Goal: Task Accomplishment & Management: Manage account settings

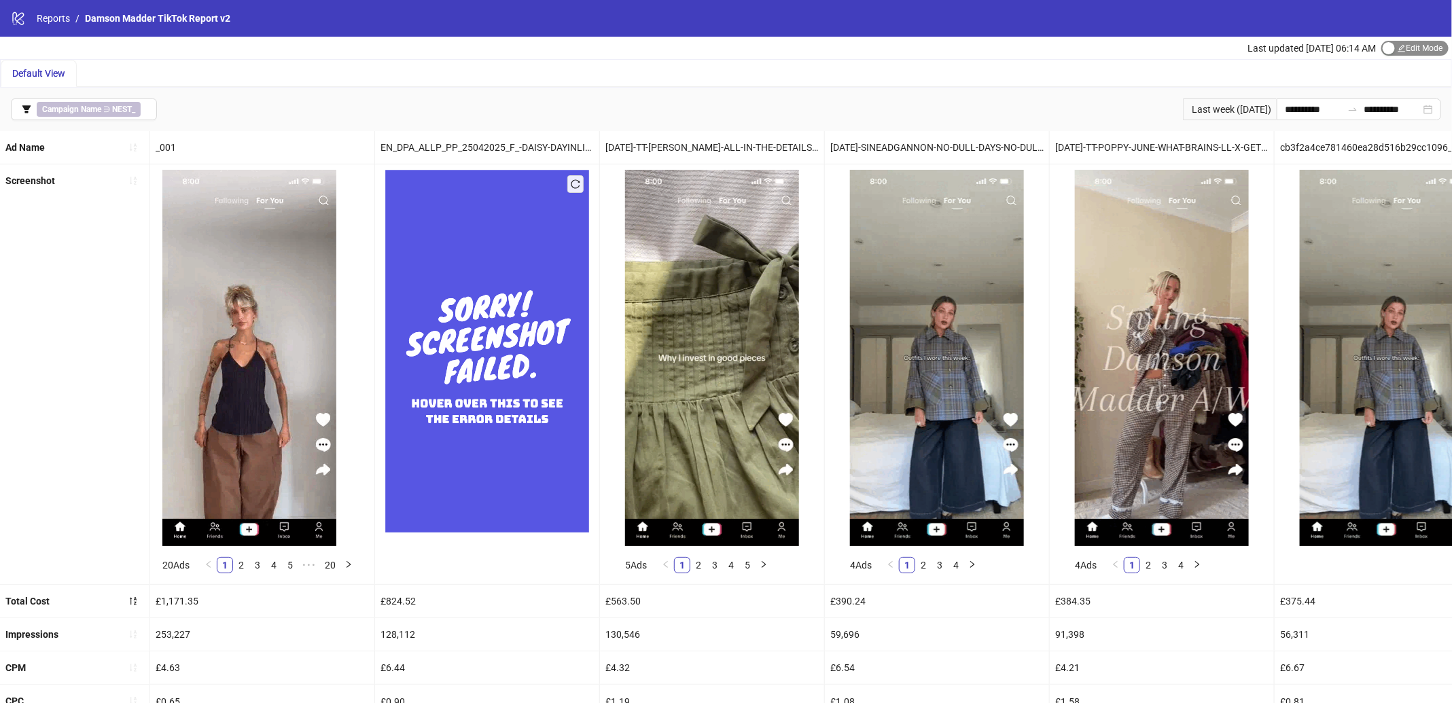
click at [1385, 52] on div "button" at bounding box center [1389, 48] width 12 height 12
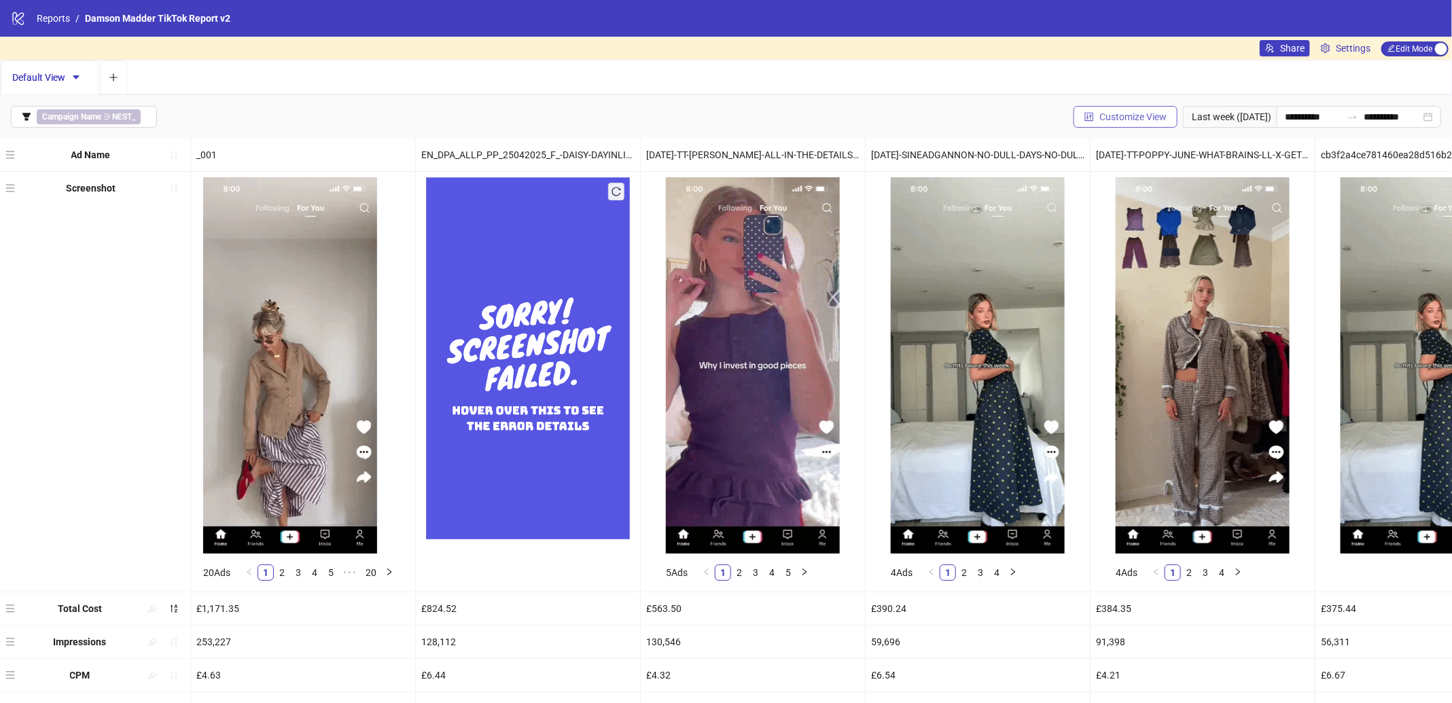
click at [1144, 113] on span "Customize View" at bounding box center [1133, 116] width 67 height 11
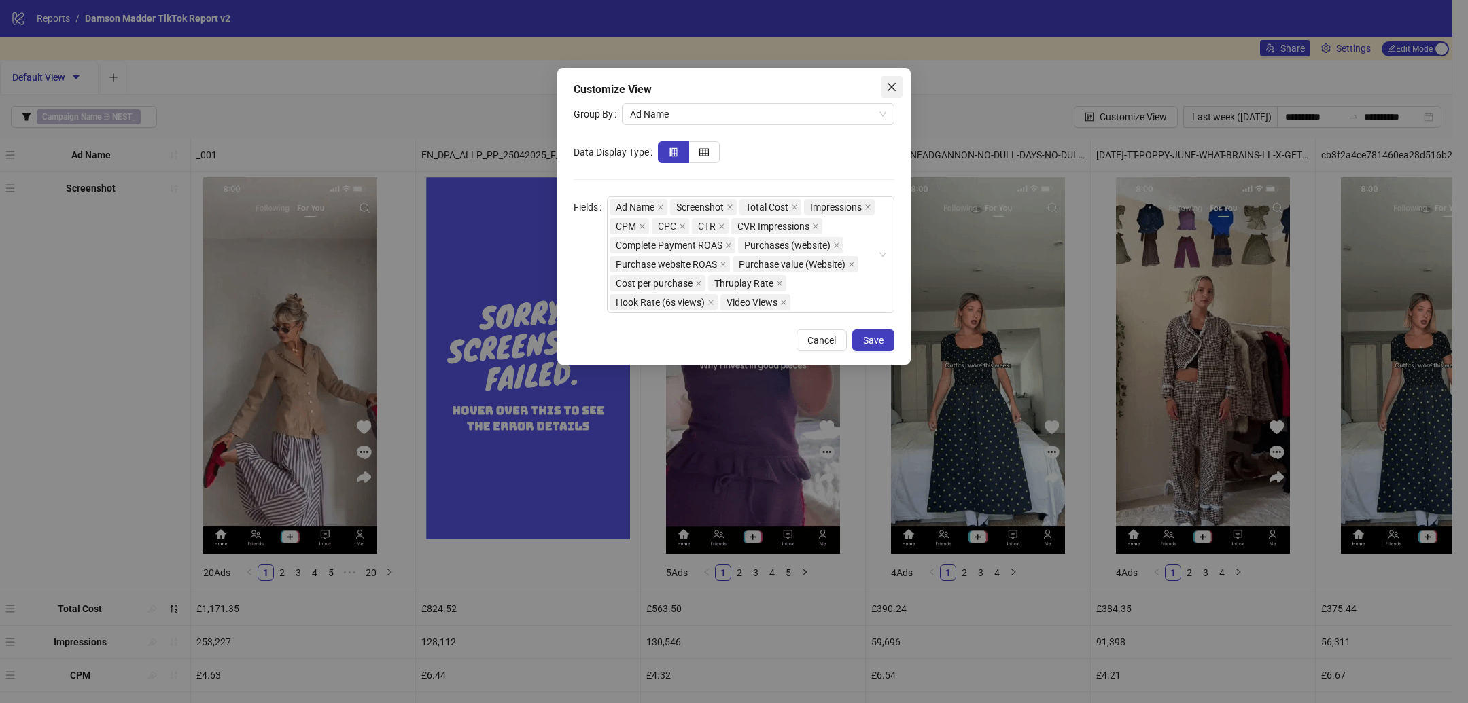
click at [896, 80] on button "Close" at bounding box center [892, 87] width 22 height 22
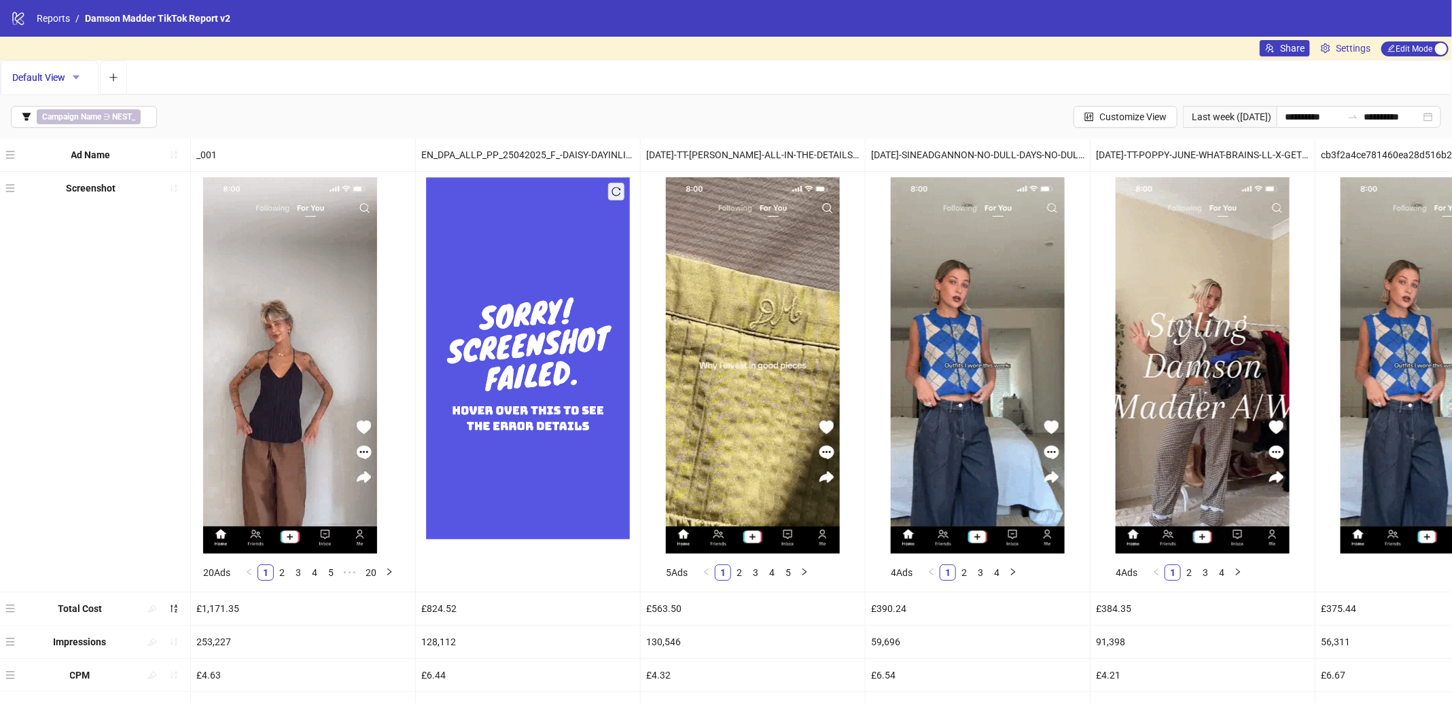
click at [75, 77] on icon "caret-down" at bounding box center [76, 77] width 7 height 4
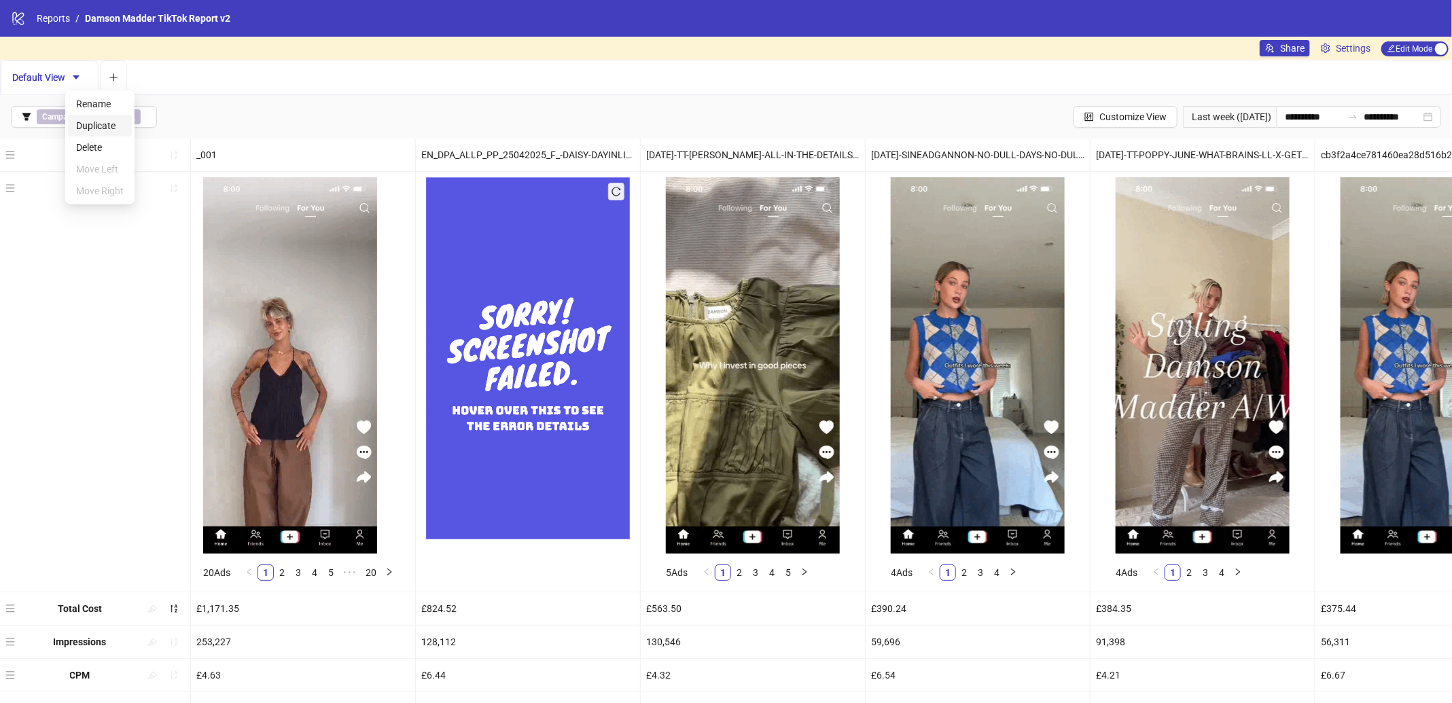
click at [109, 122] on span "Duplicate" at bounding box center [100, 125] width 48 height 15
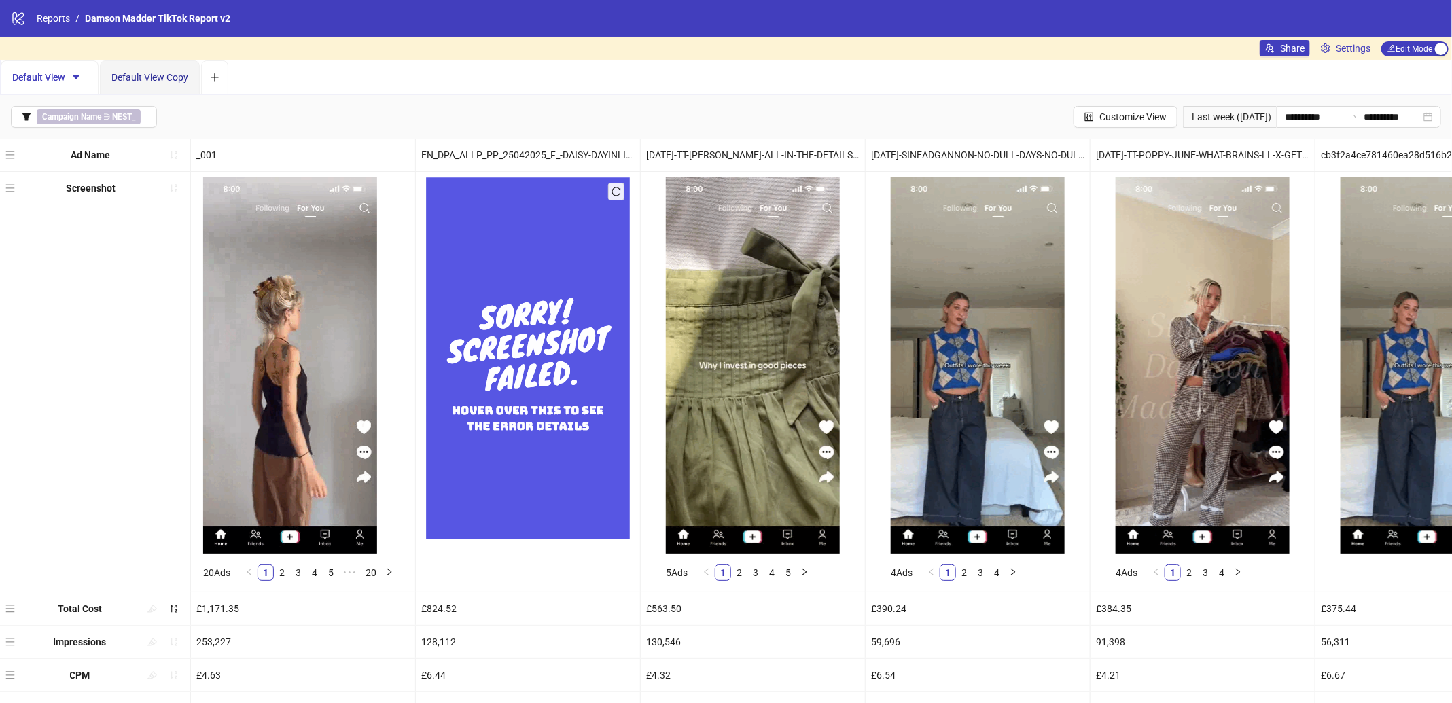
click at [169, 80] on span "Default View Copy" at bounding box center [149, 77] width 77 height 11
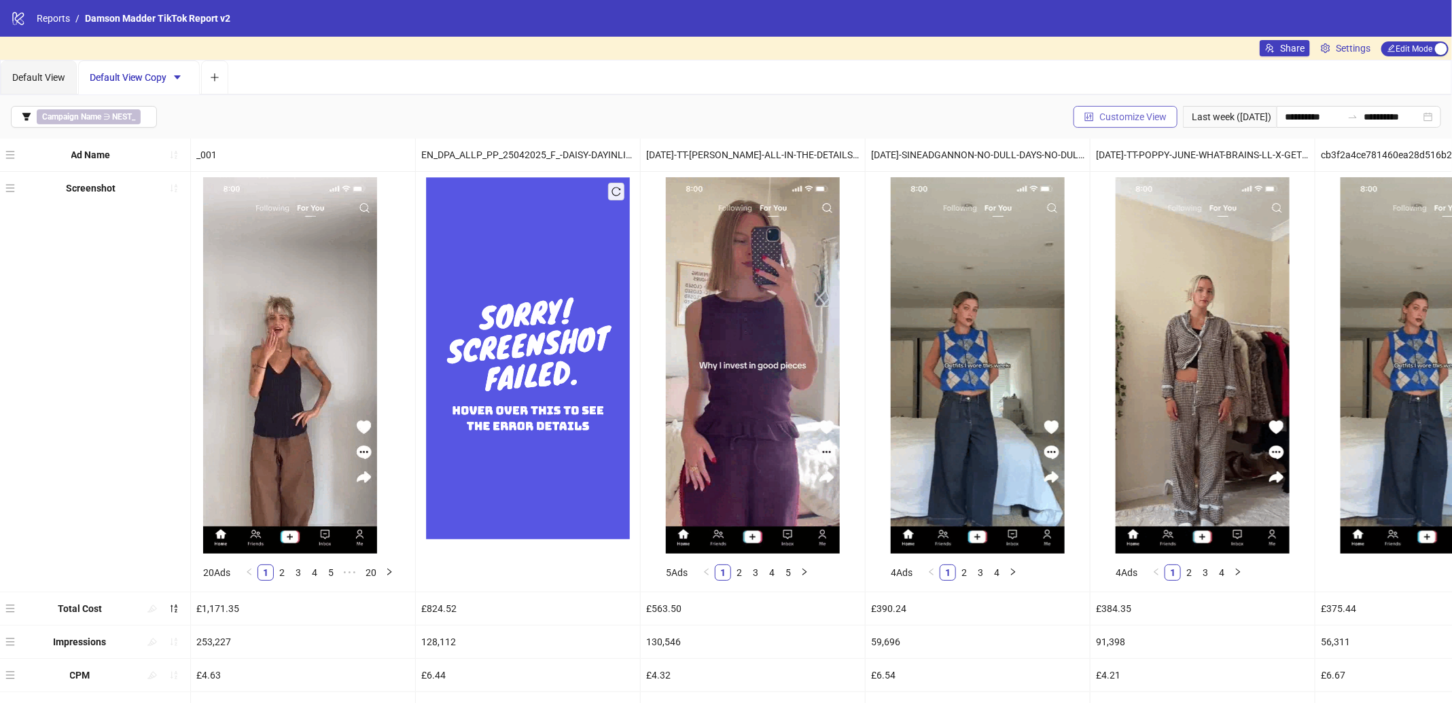
click at [1150, 117] on span "Customize View" at bounding box center [1133, 116] width 67 height 11
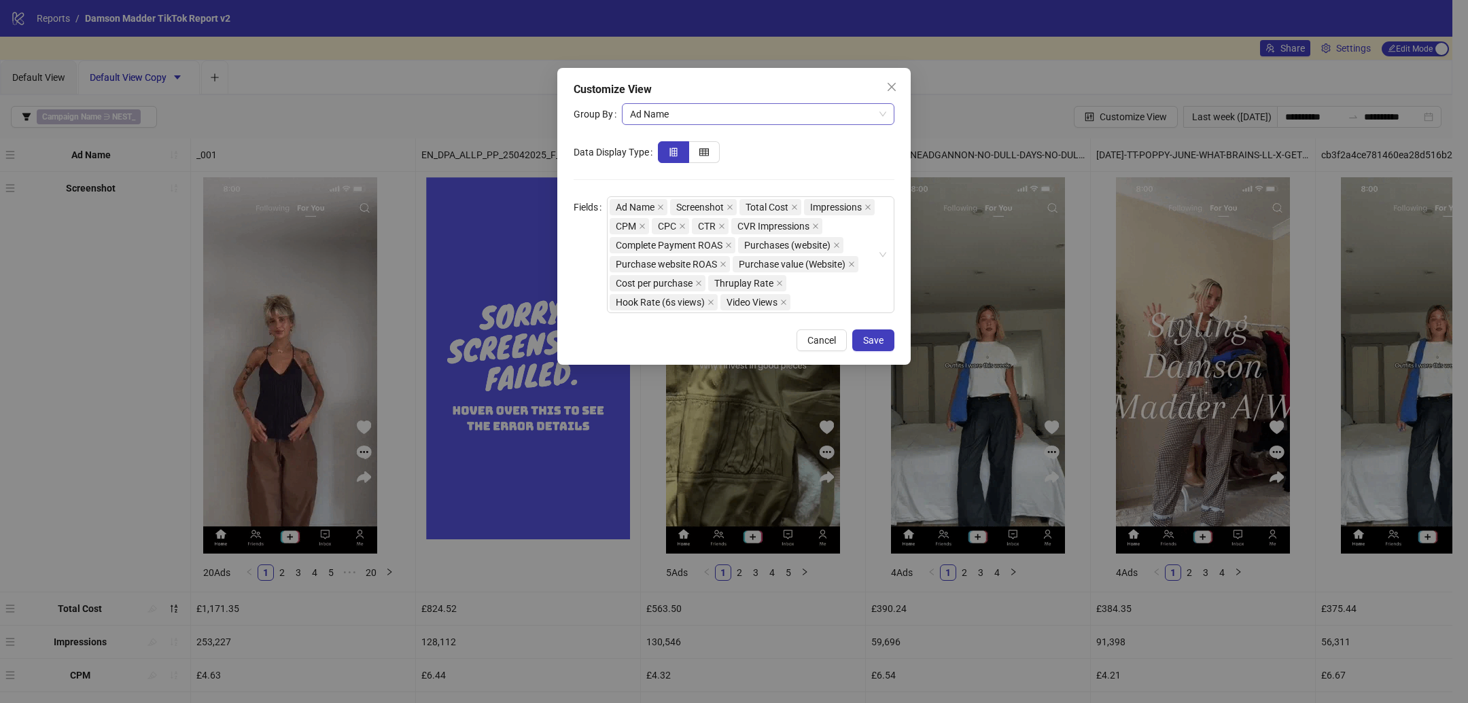
click at [733, 118] on span "Ad Name" at bounding box center [758, 114] width 256 height 20
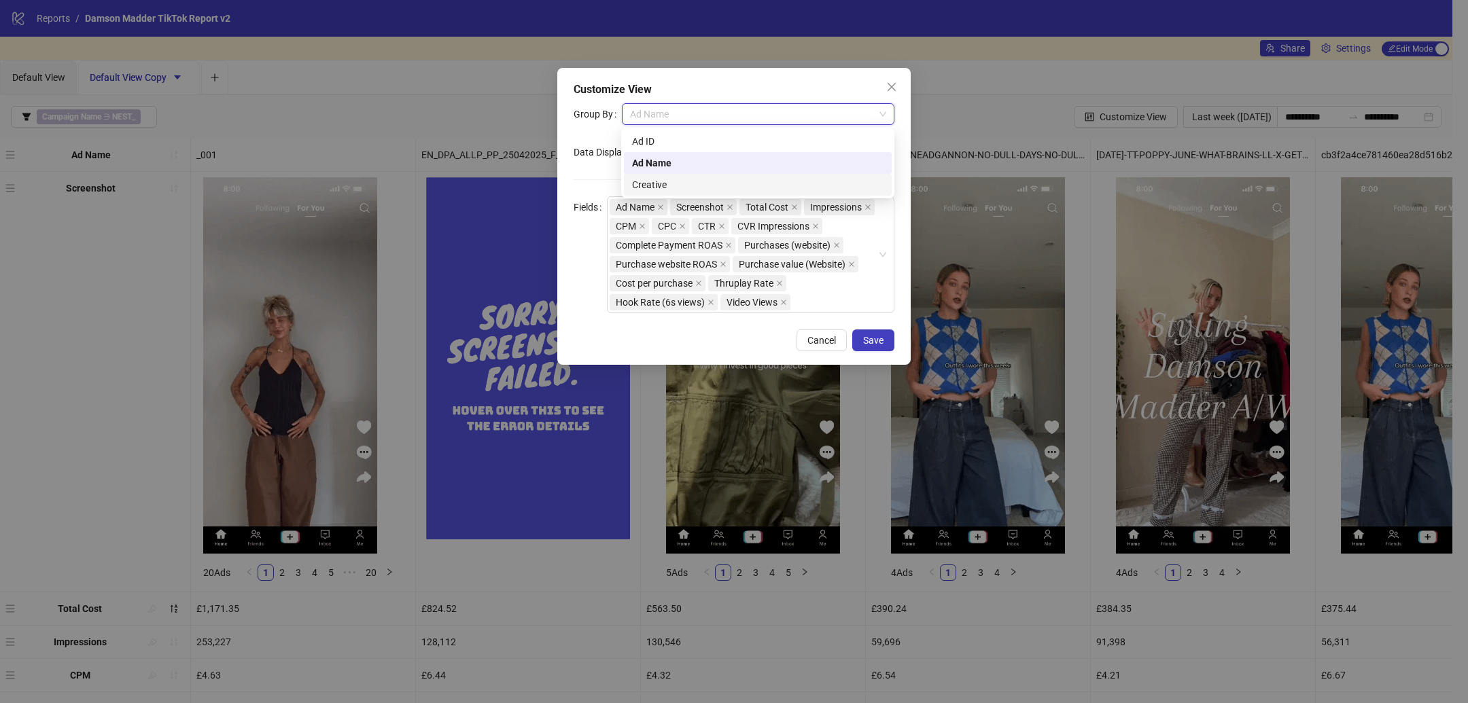
click at [701, 180] on div "Creative" at bounding box center [757, 184] width 251 height 15
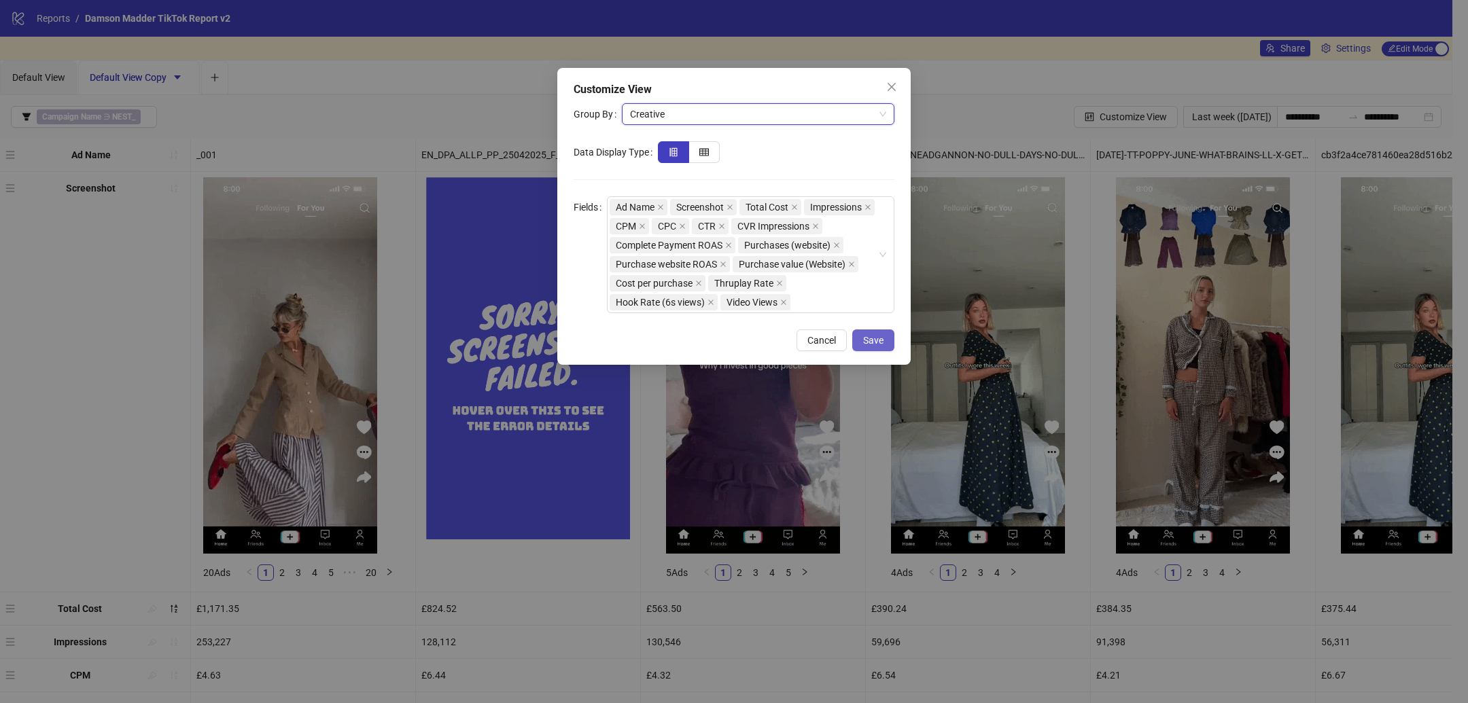
click at [883, 340] on span "Save" at bounding box center [873, 340] width 20 height 11
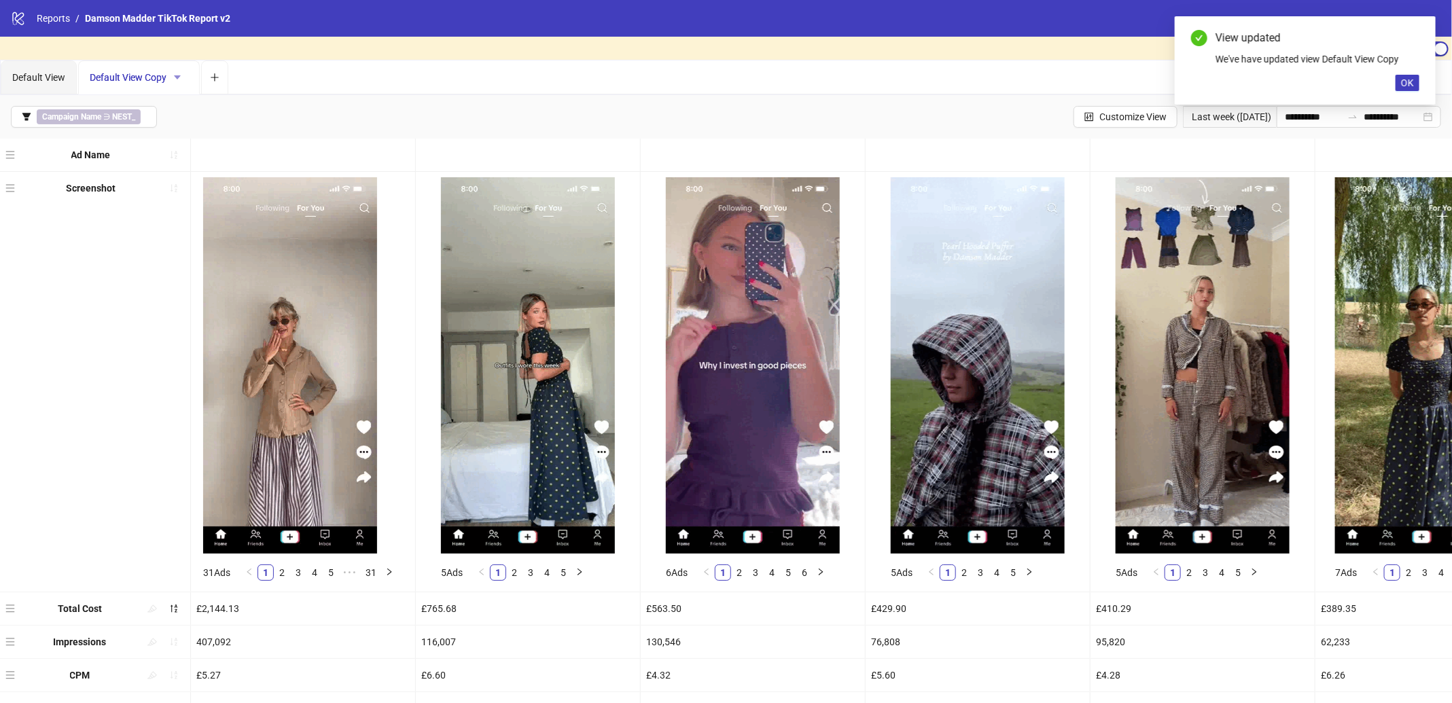
click at [179, 77] on icon "caret-down" at bounding box center [178, 78] width 10 height 10
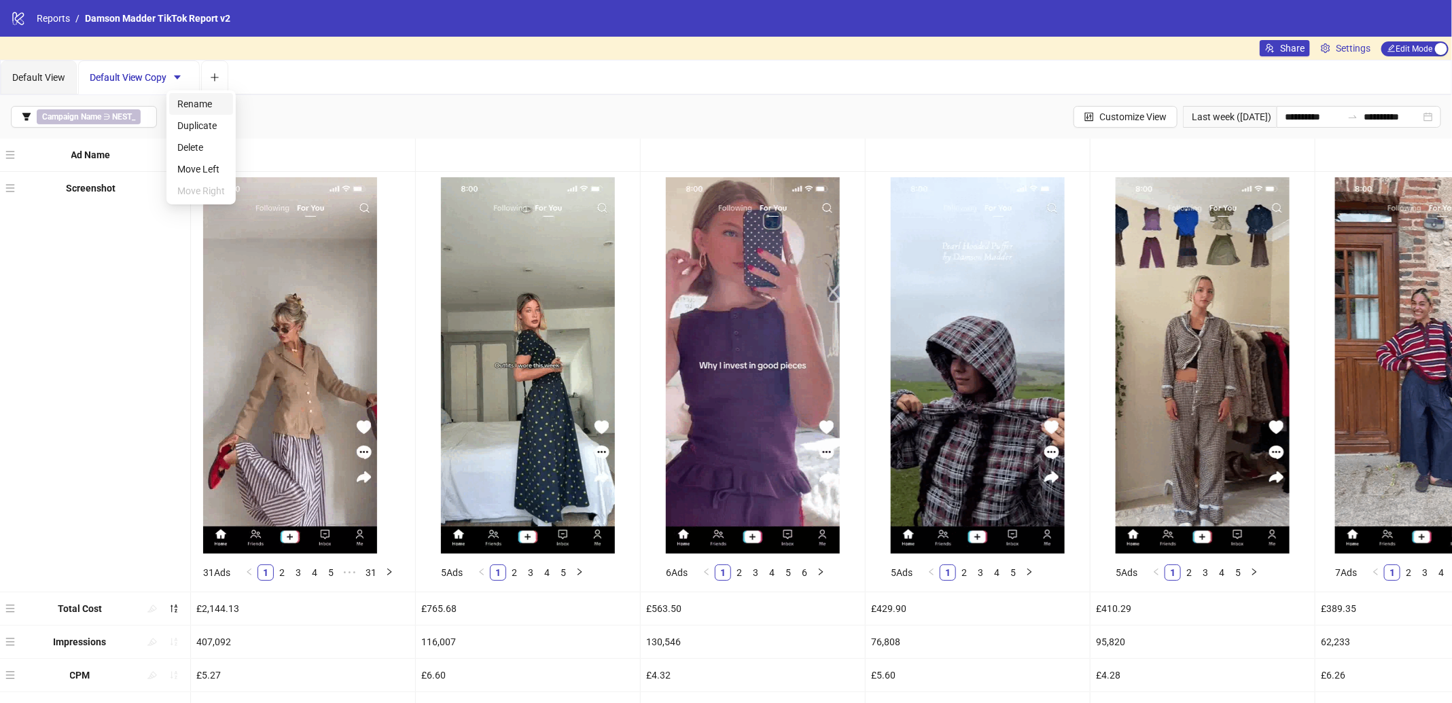
click at [202, 101] on span "Rename" at bounding box center [201, 103] width 48 height 15
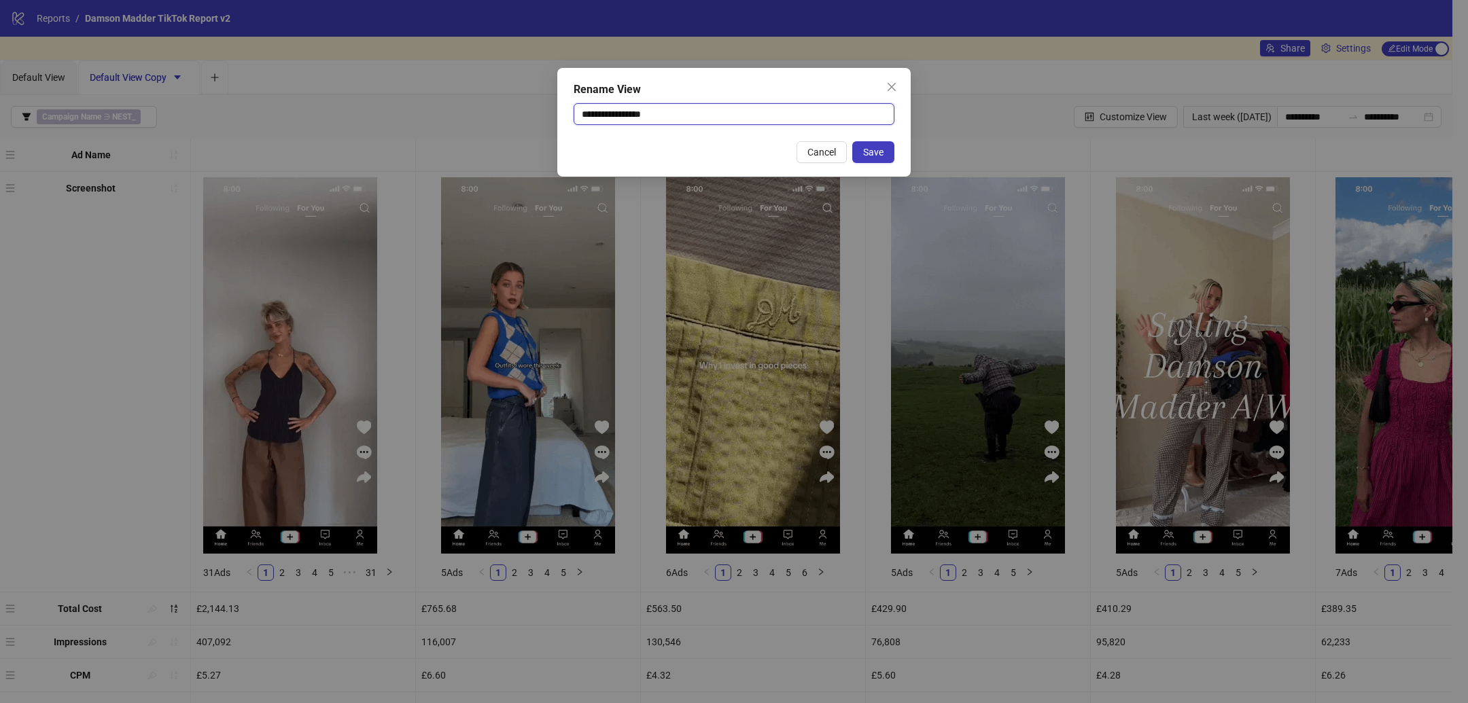
click at [673, 110] on input "**********" at bounding box center [734, 114] width 321 height 22
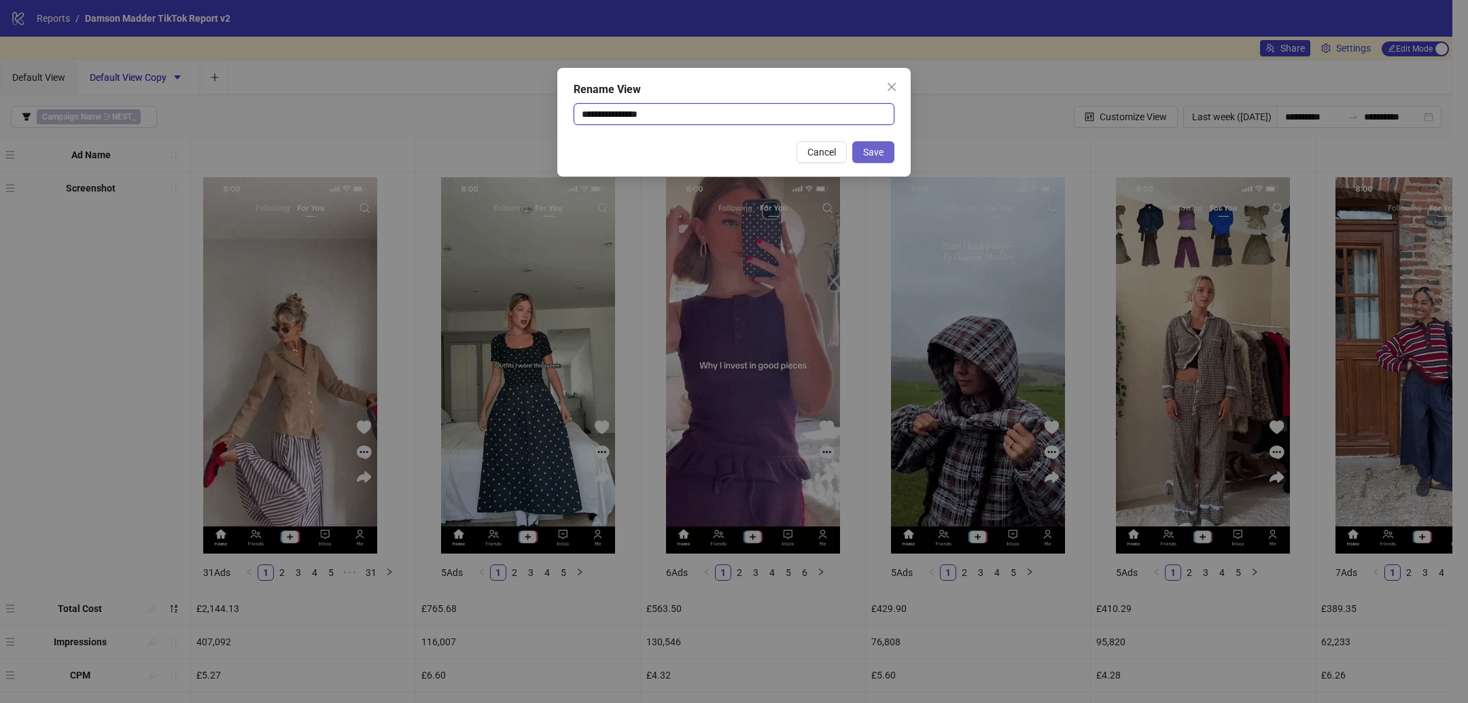
type input "**********"
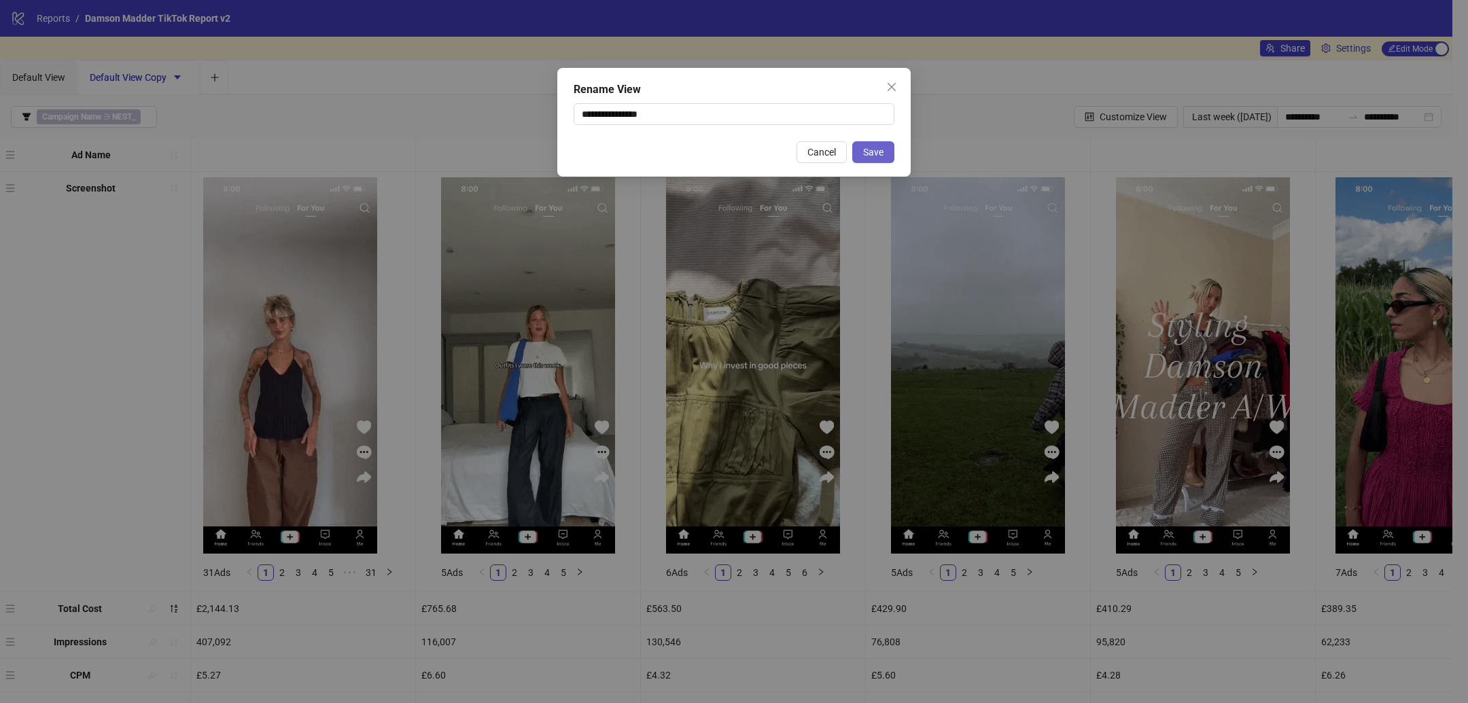
click at [866, 158] on button "Save" at bounding box center [873, 152] width 42 height 22
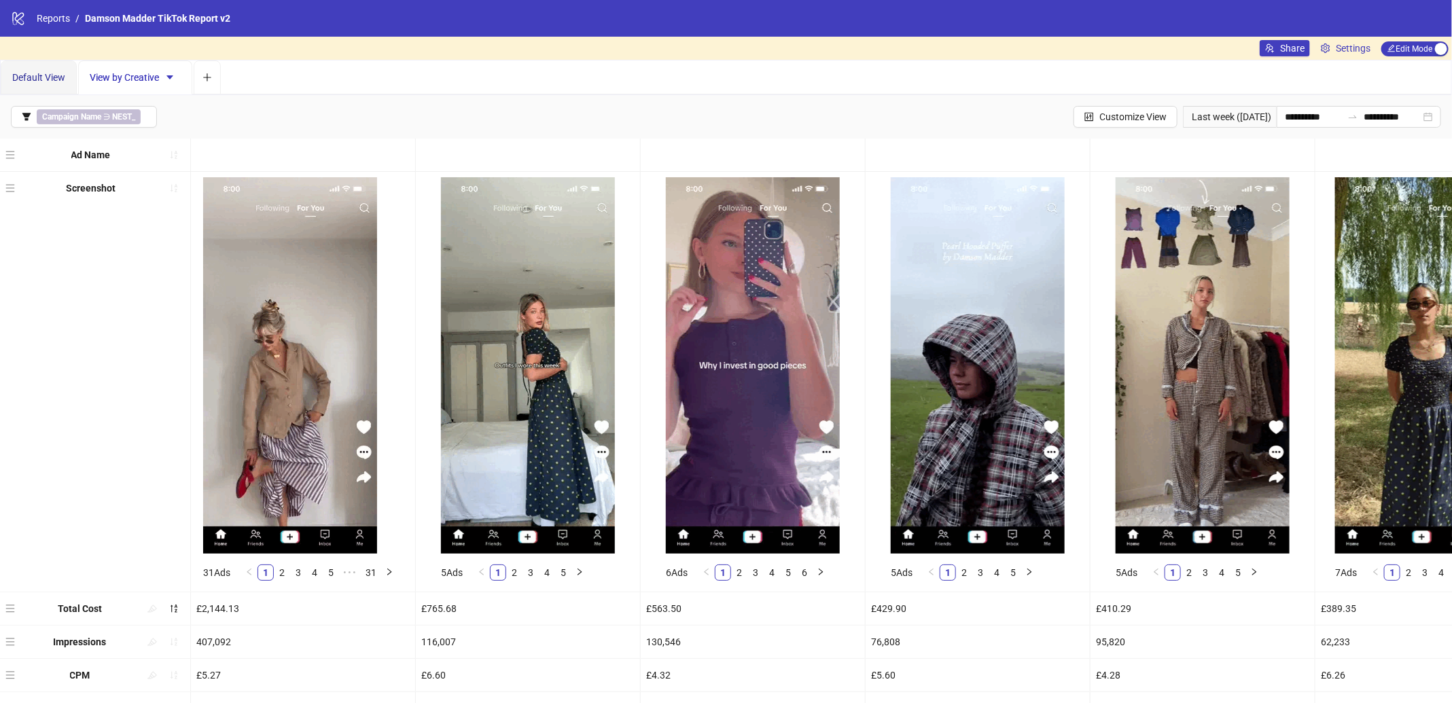
click at [29, 75] on span "Default View" at bounding box center [38, 77] width 53 height 11
